Goal: Task Accomplishment & Management: Use online tool/utility

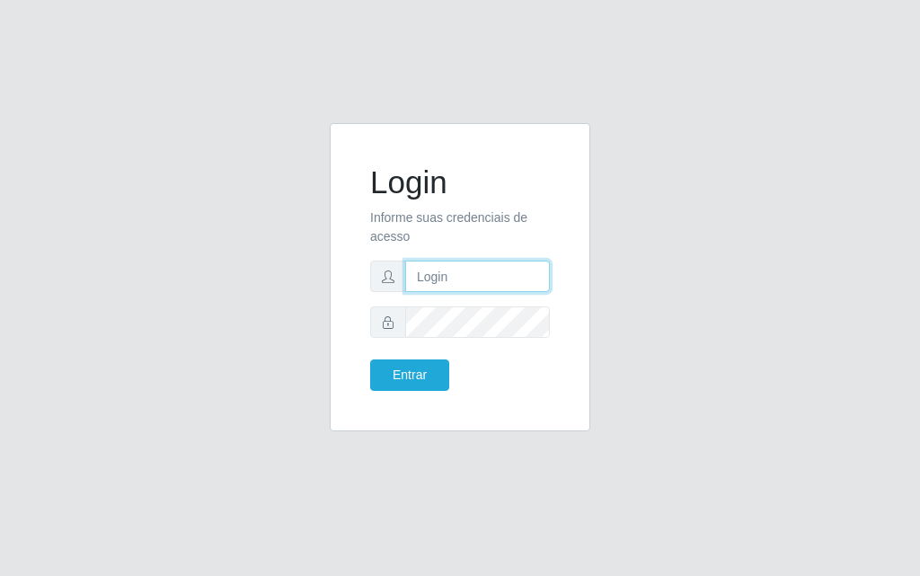
click at [473, 283] on input "text" at bounding box center [477, 276] width 145 height 31
type input "[PERSON_NAME]"
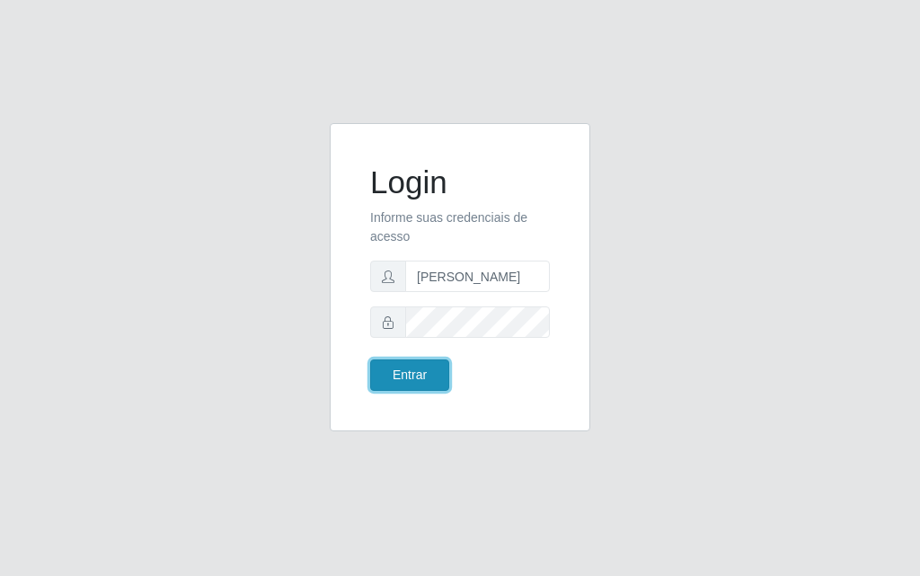
click at [422, 373] on button "Entrar" at bounding box center [409, 374] width 79 height 31
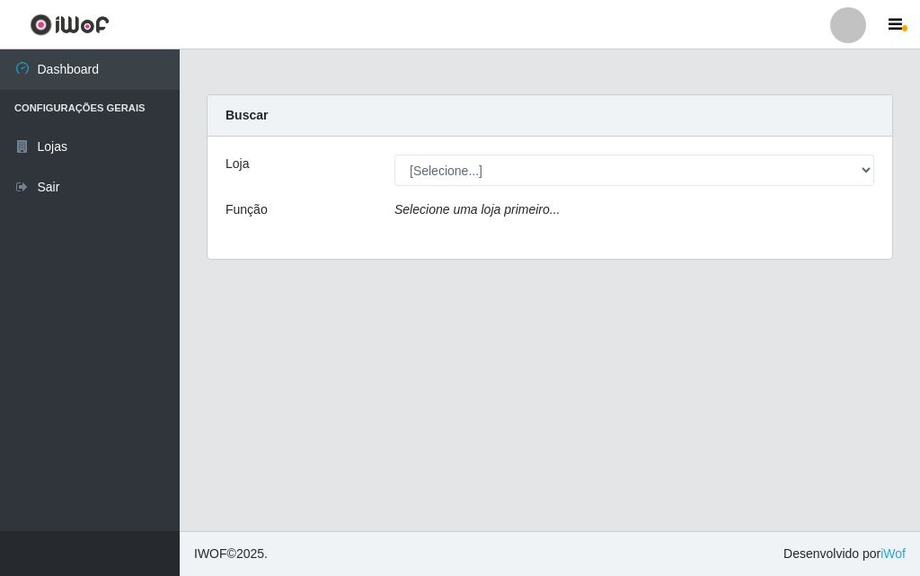
click at [875, 173] on div "[Selecione...] Divino Fogão - [GEOGRAPHIC_DATA]" at bounding box center [634, 170] width 507 height 31
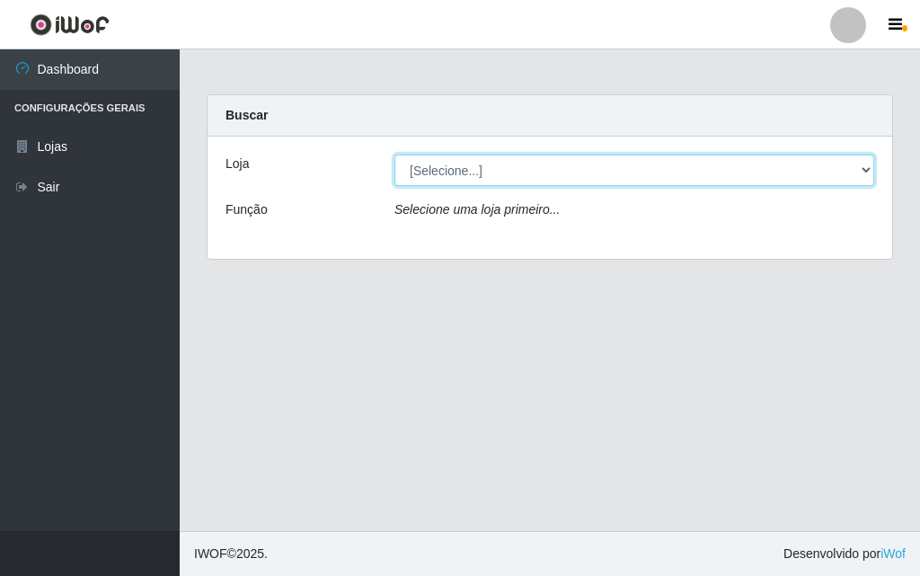
click at [873, 173] on select "[Selecione...] Divino Fogão - [GEOGRAPHIC_DATA]" at bounding box center [634, 170] width 480 height 31
select select "499"
click at [394, 155] on select "[Selecione...] Divino Fogão - [GEOGRAPHIC_DATA]" at bounding box center [634, 170] width 480 height 31
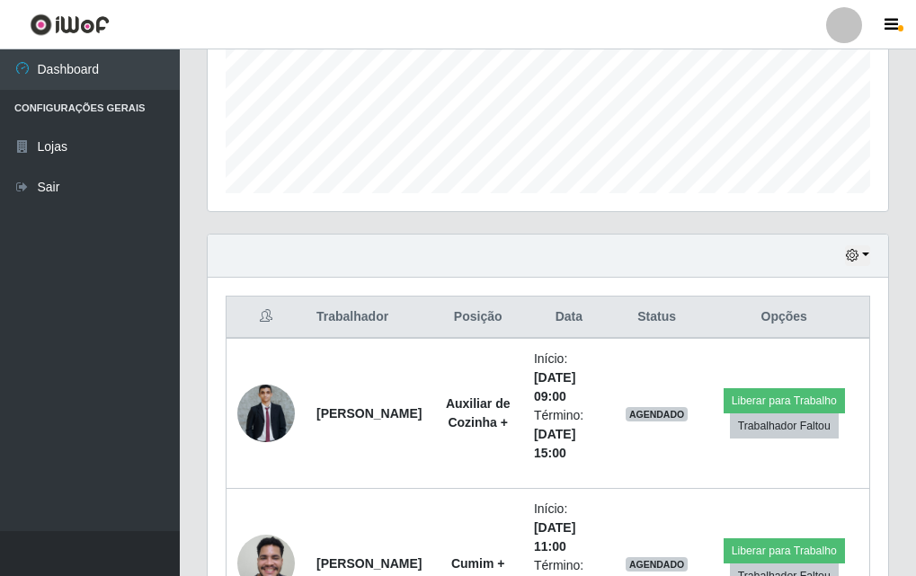
scroll to position [629, 0]
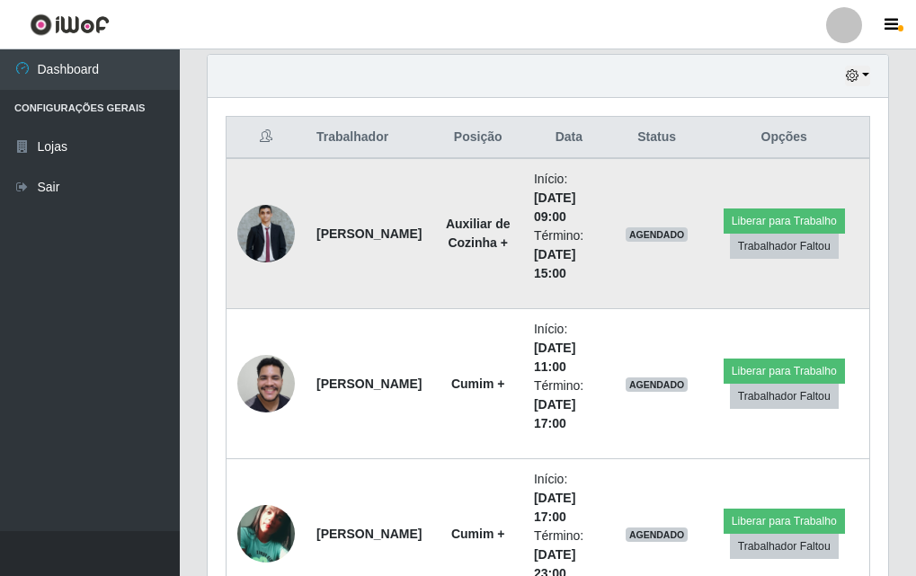
click at [290, 224] on img at bounding box center [266, 234] width 58 height 58
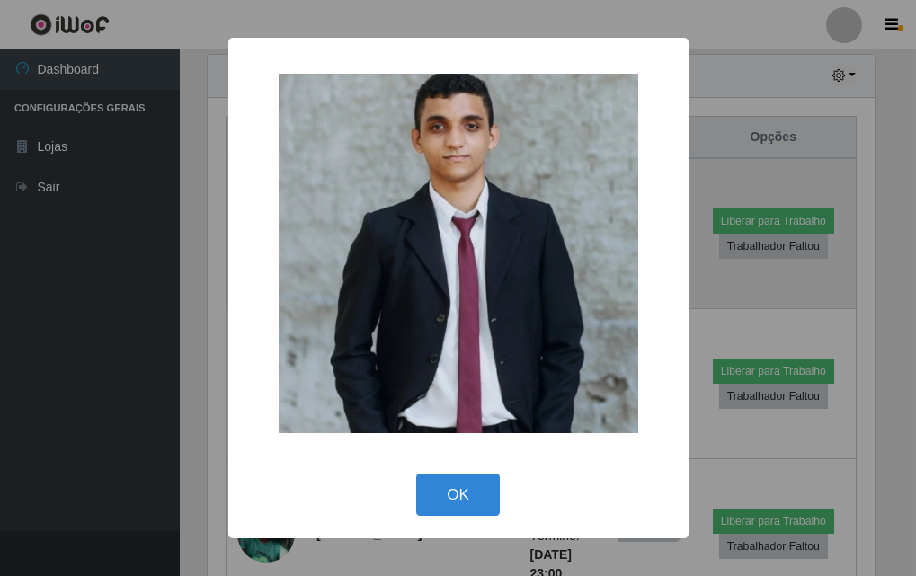
scroll to position [373, 671]
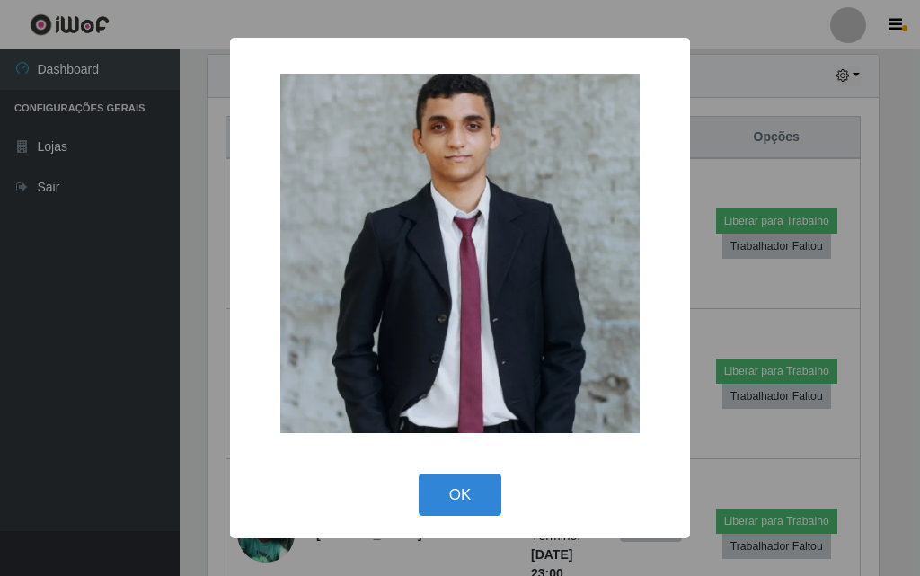
click at [82, 290] on div "× OK Cancel" at bounding box center [460, 288] width 920 height 576
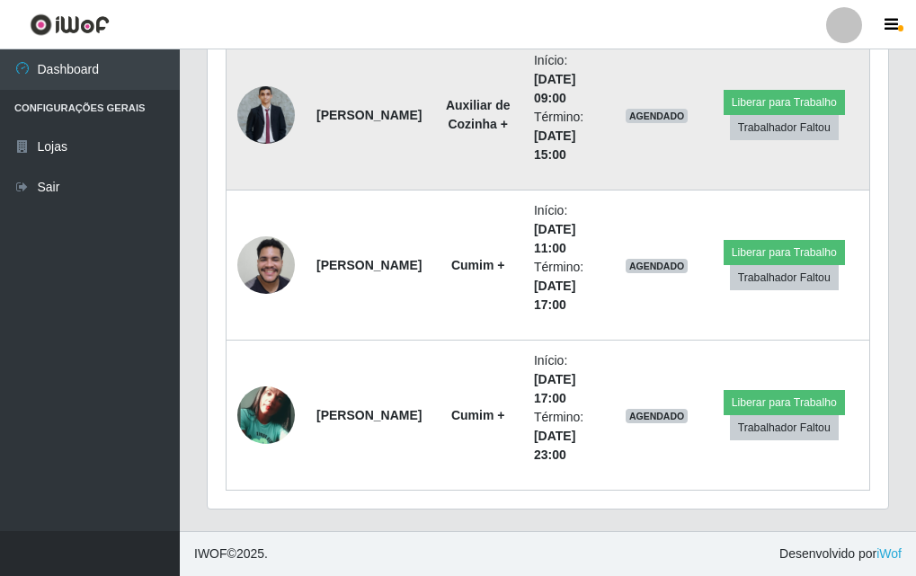
scroll to position [658, 0]
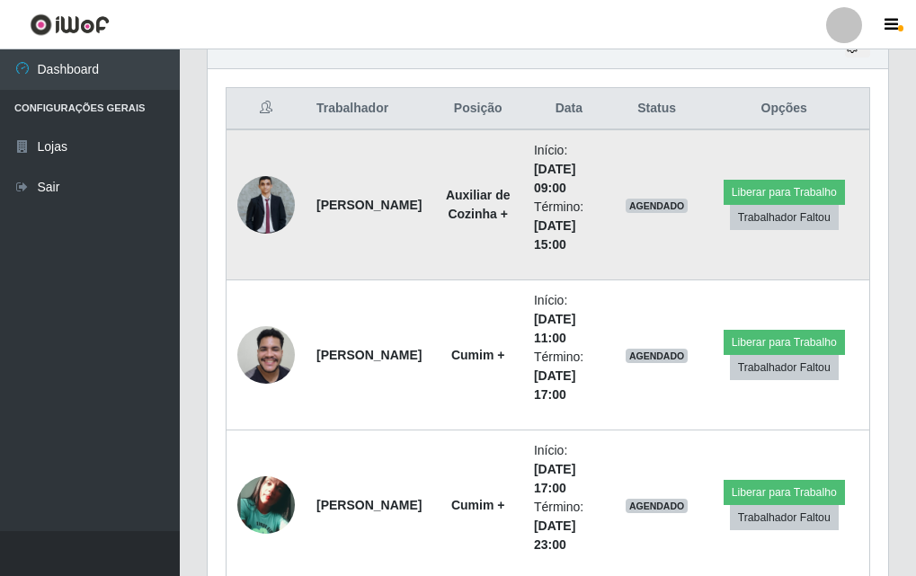
click at [281, 221] on img at bounding box center [266, 205] width 58 height 58
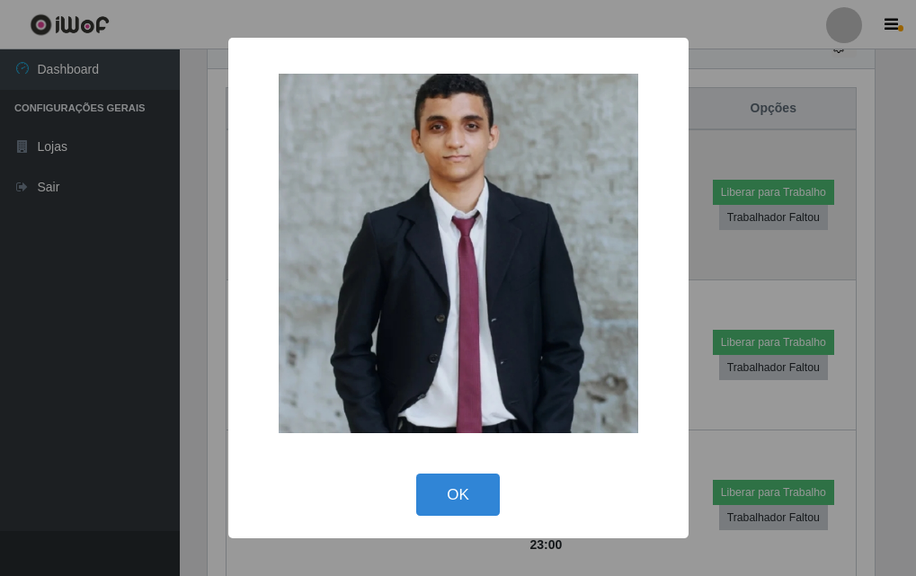
scroll to position [373, 671]
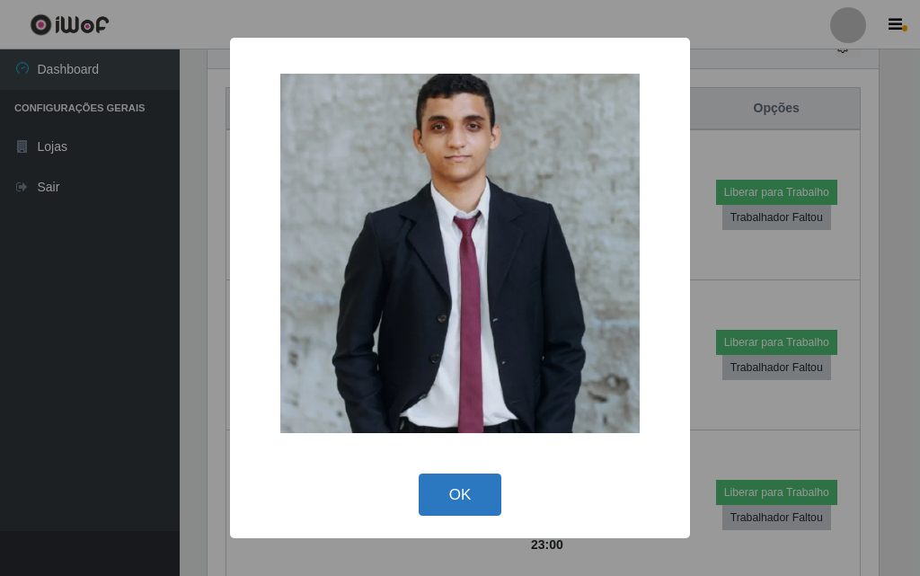
click at [437, 504] on button "OK" at bounding box center [461, 494] width 84 height 42
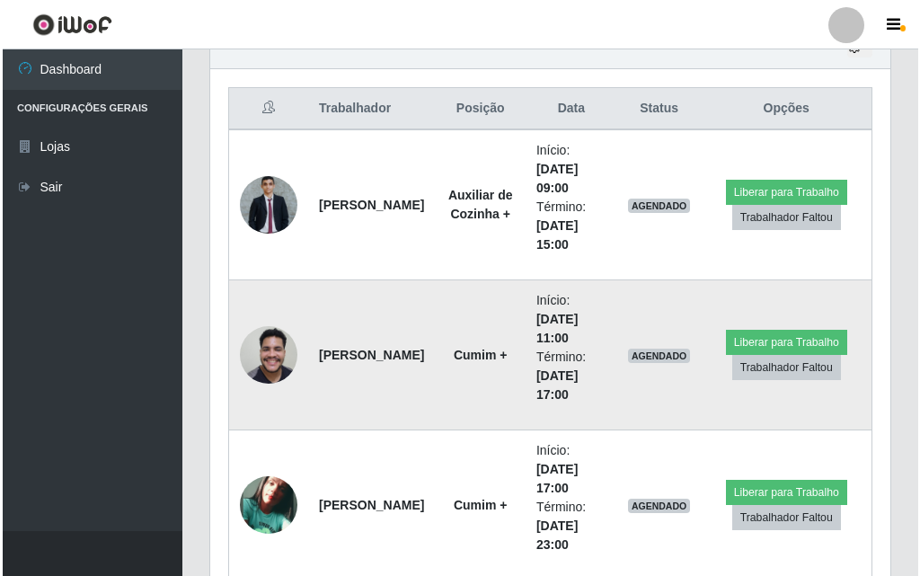
scroll to position [748, 0]
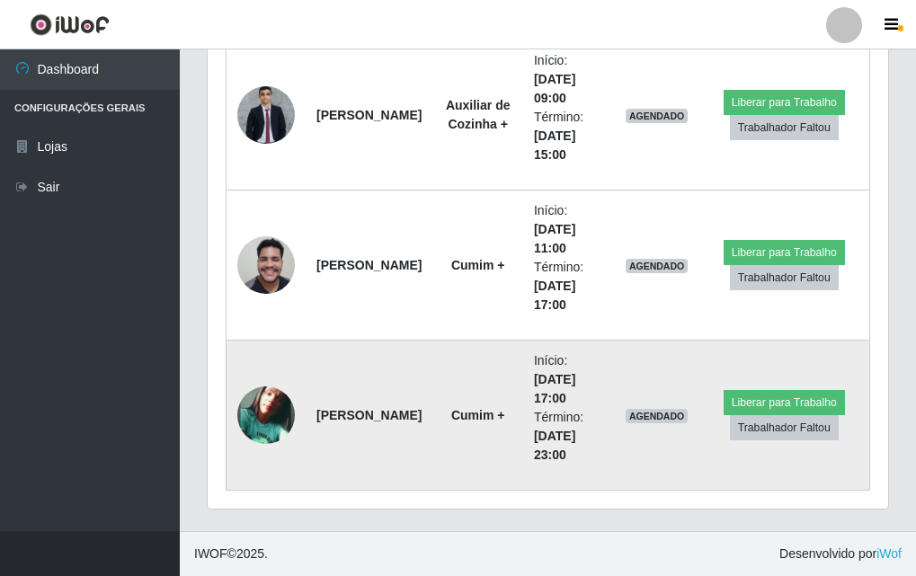
click at [249, 405] on img at bounding box center [266, 415] width 58 height 58
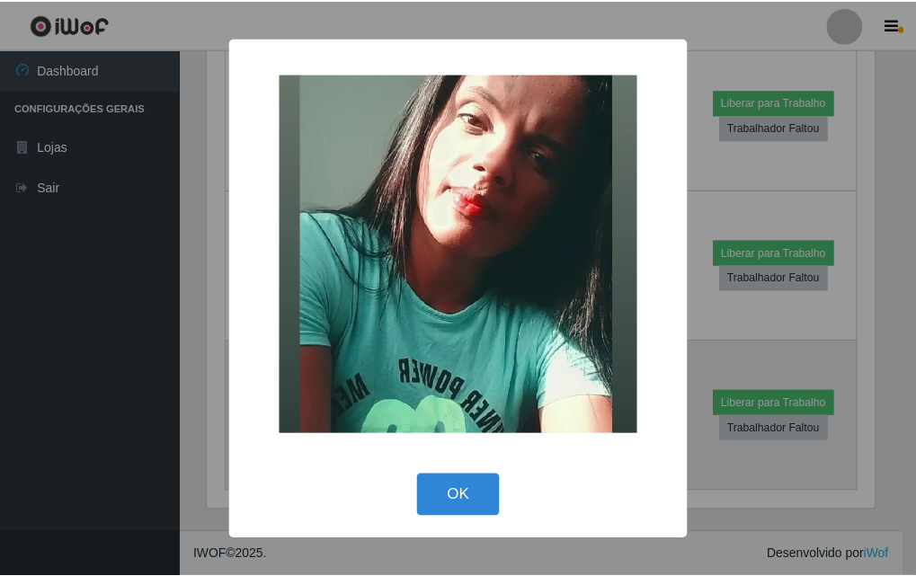
scroll to position [373, 671]
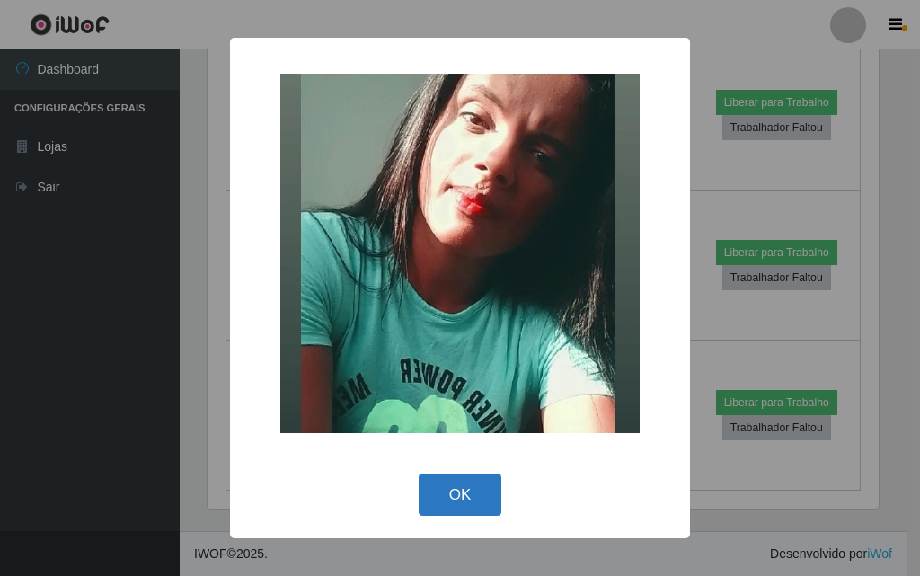
click at [456, 495] on button "OK" at bounding box center [461, 494] width 84 height 42
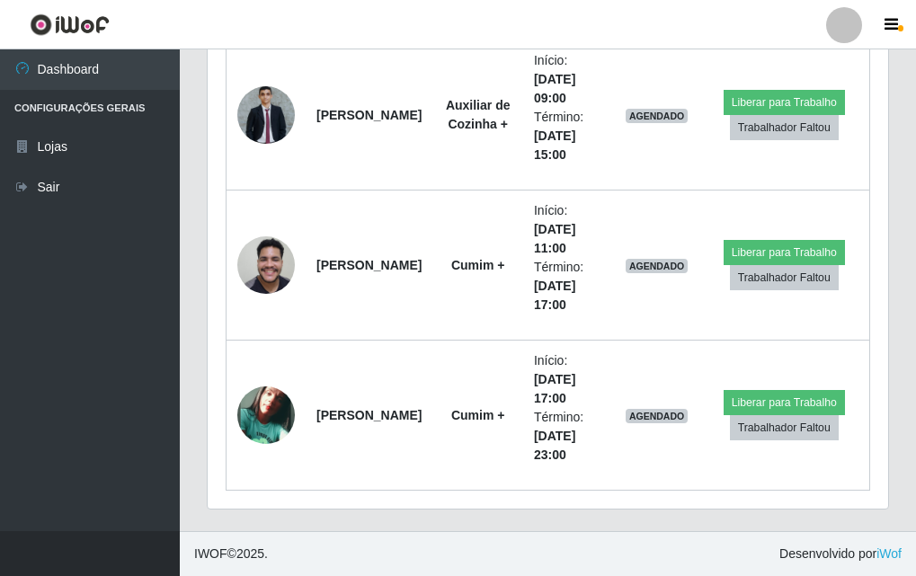
scroll to position [658, 0]
